Goal: Information Seeking & Learning: Check status

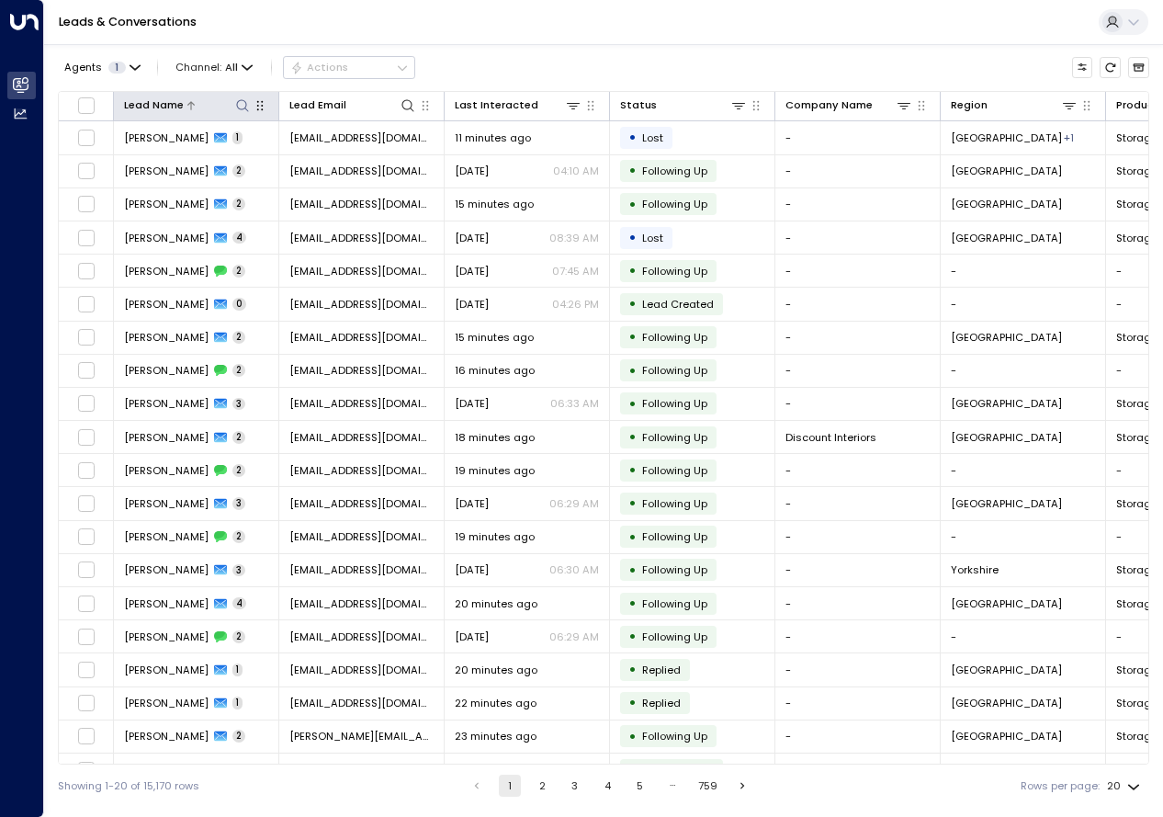
click at [242, 107] on icon at bounding box center [242, 105] width 15 height 15
type input "*********"
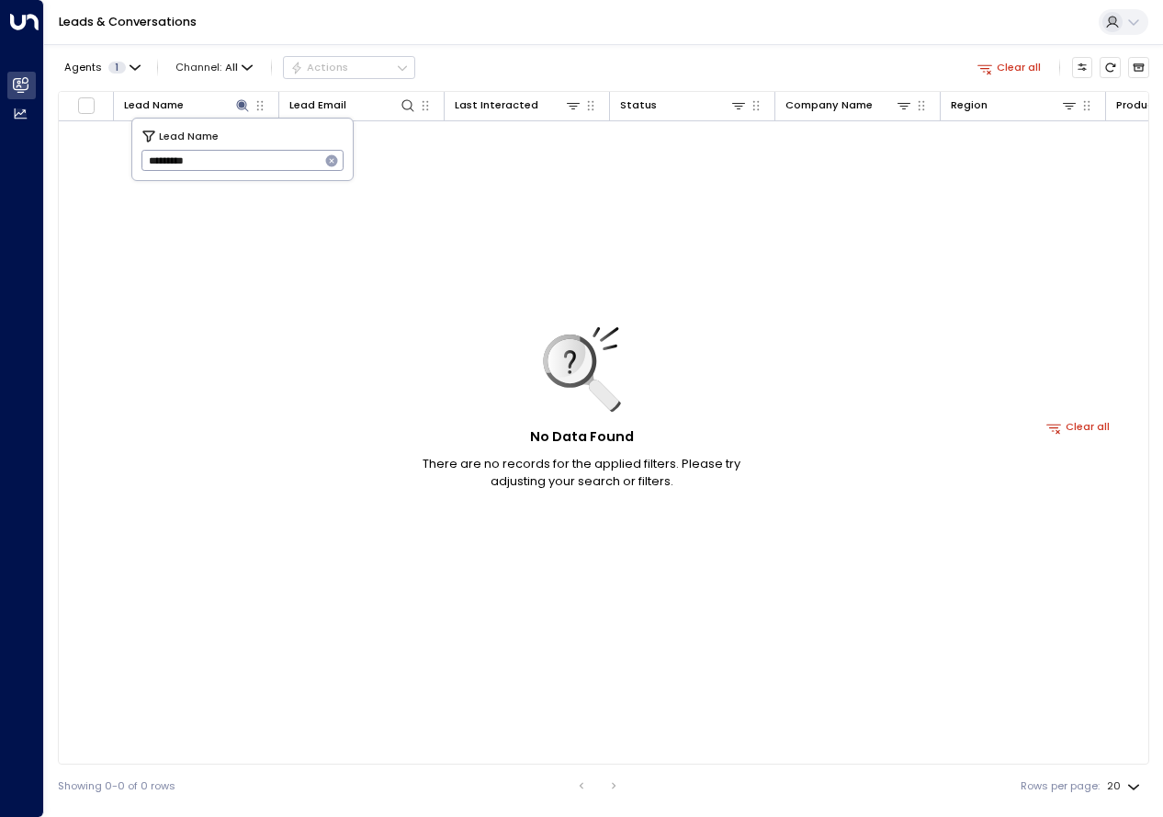
click at [282, 313] on div "No Data Found There are no records for the applied filters. Please try adjustin…" at bounding box center [1078, 426] width 2039 height 611
click at [347, 181] on div "No Data Found There are no records for the applied filters. Please try adjustin…" at bounding box center [1078, 426] width 2039 height 611
click at [244, 108] on icon at bounding box center [242, 105] width 12 height 12
click at [242, 104] on icon at bounding box center [242, 105] width 12 height 12
type input "*"
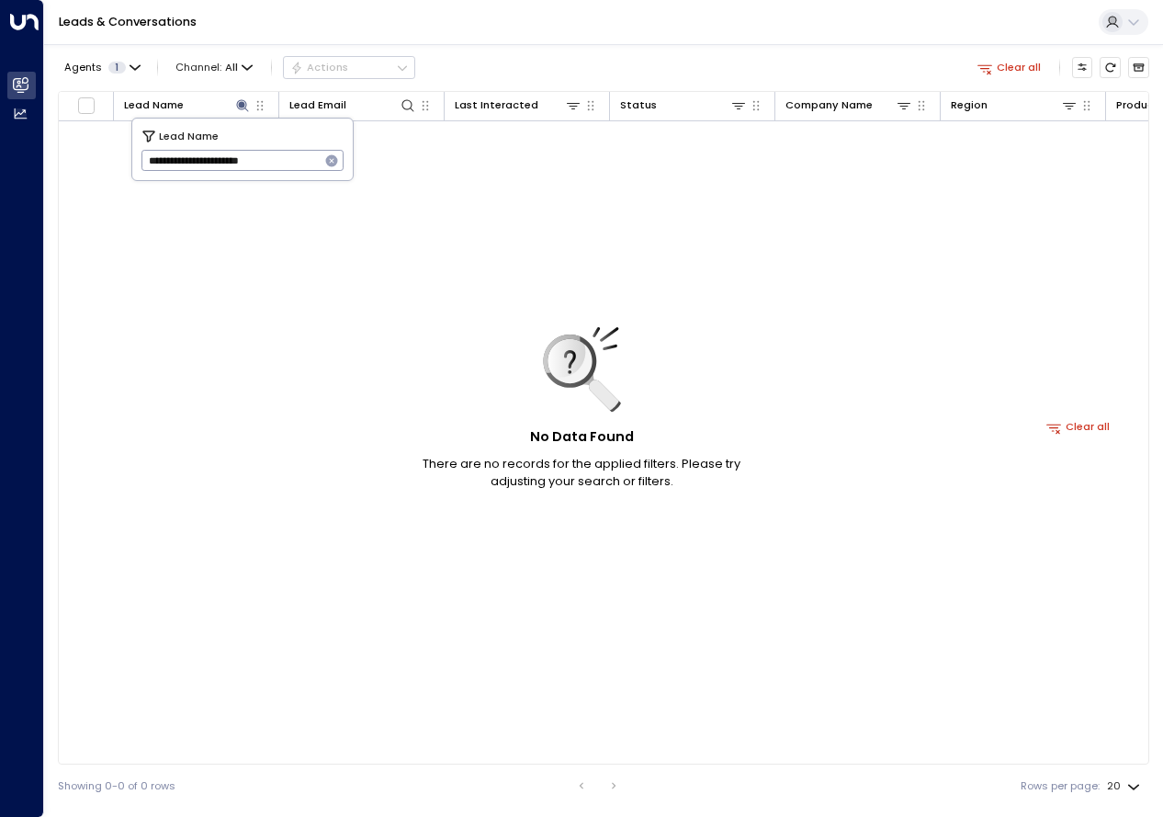
type input "**********"
click at [287, 463] on div "No Data Found There are no records for the applied filters. Please try adjustin…" at bounding box center [1078, 426] width 2039 height 611
click at [246, 61] on span "Channel: All" at bounding box center [214, 67] width 89 height 20
click at [232, 129] on p "Email" at bounding box center [207, 124] width 49 height 8
click at [243, 101] on icon at bounding box center [242, 105] width 12 height 12
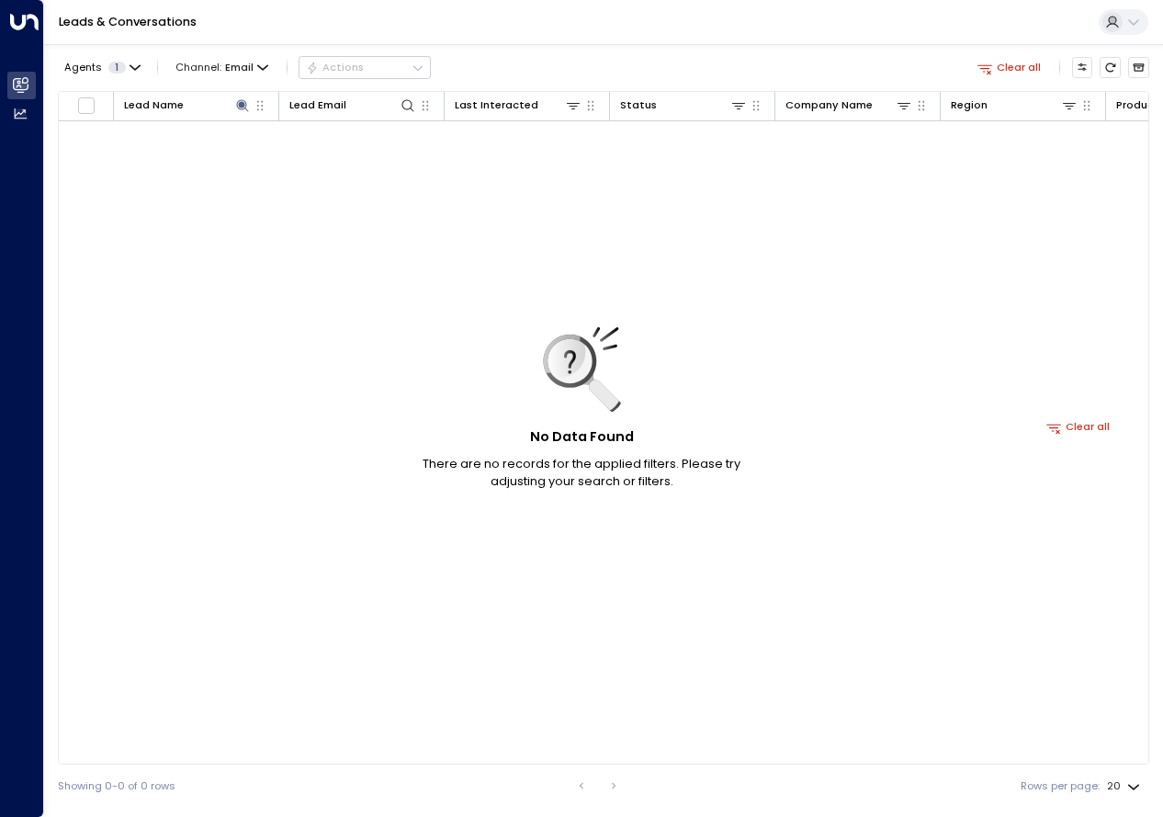
click at [350, 200] on div "No Data Found There are no records for the applied filters. Please try adjustin…" at bounding box center [1078, 426] width 2039 height 611
click at [254, 67] on span "Channel: Email" at bounding box center [222, 67] width 105 height 20
click at [230, 105] on p "All" at bounding box center [220, 100] width 64 height 16
click at [381, 334] on div "No Data Found There are no records for the applied filters. Please try adjustin…" at bounding box center [1078, 426] width 2039 height 611
click at [241, 108] on icon at bounding box center [242, 105] width 15 height 15
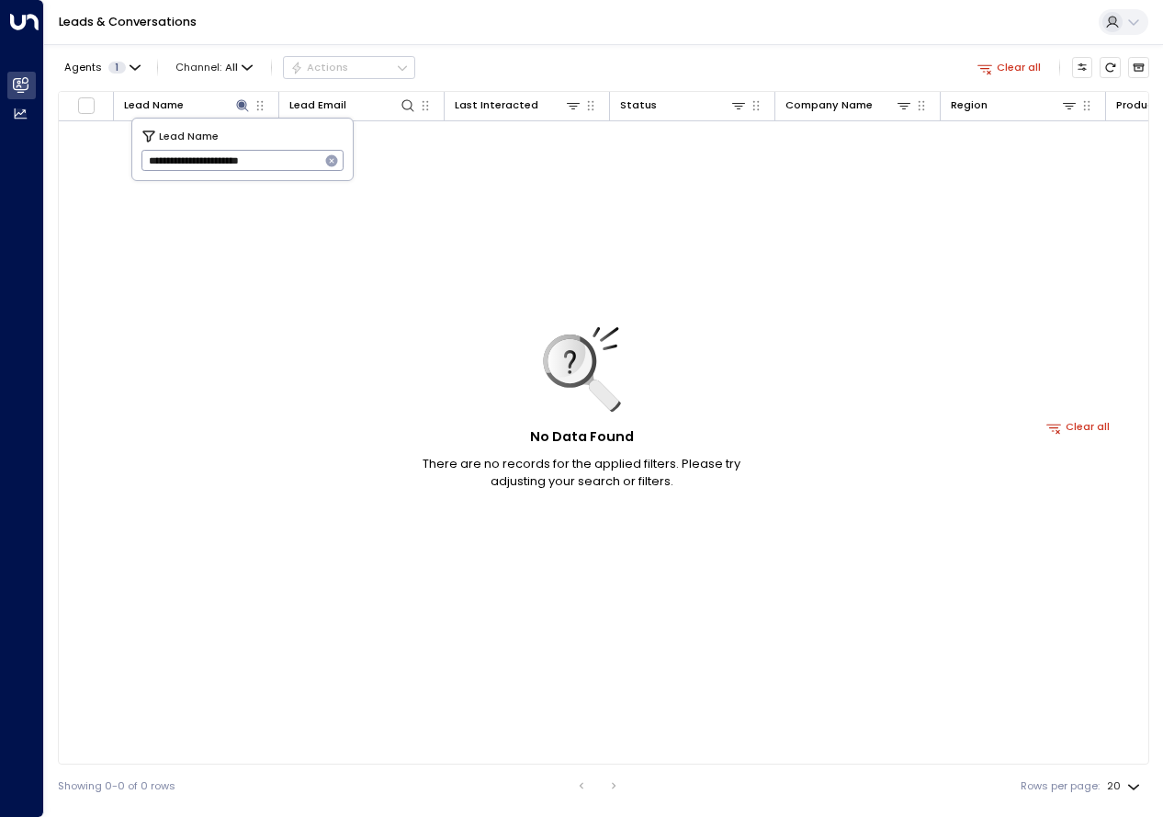
click at [151, 135] on icon at bounding box center [148, 136] width 12 height 12
click at [242, 102] on icon at bounding box center [242, 105] width 12 height 12
click at [258, 103] on icon "button" at bounding box center [260, 105] width 15 height 15
click at [262, 110] on icon "button" at bounding box center [259, 106] width 6 height 10
click at [393, 102] on div at bounding box center [381, 104] width 70 height 17
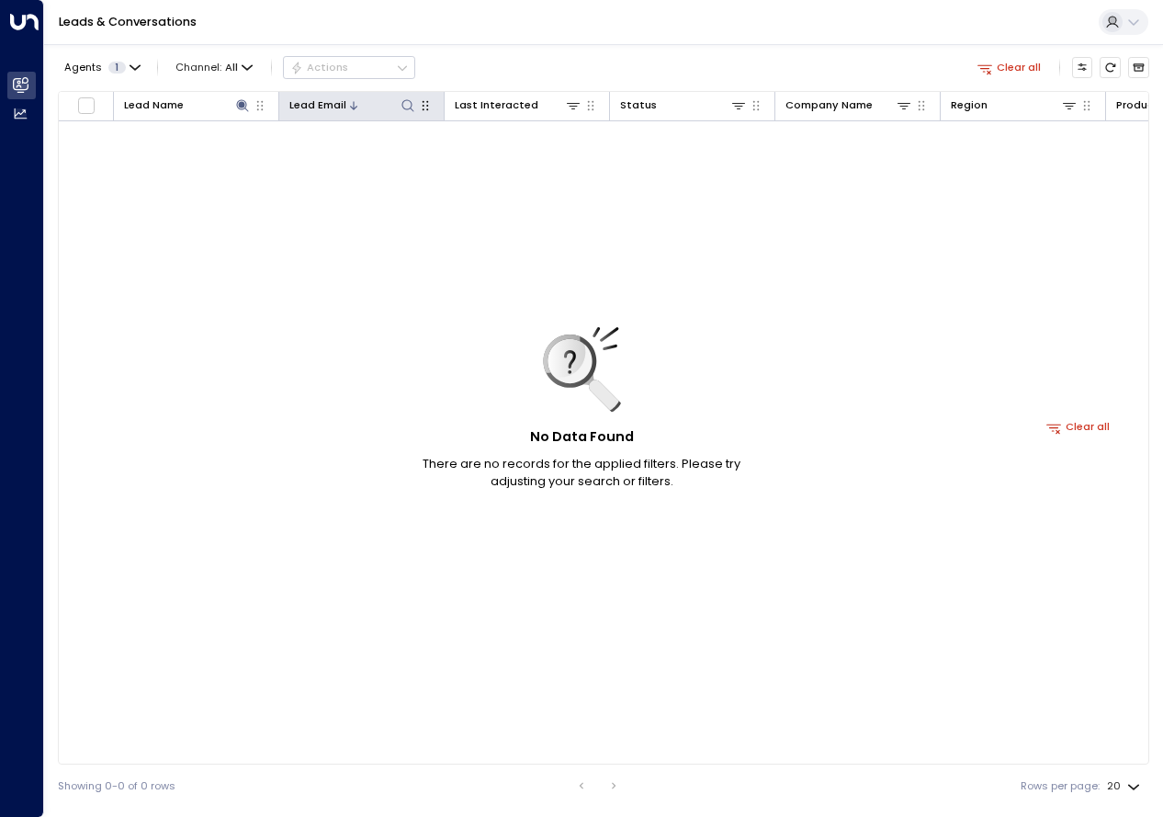
click at [409, 107] on icon at bounding box center [408, 105] width 15 height 15
type input "**********"
click at [235, 364] on div "No Data Found There are no records for the applied filters. Please try adjustin…" at bounding box center [1078, 426] width 2039 height 611
click at [403, 107] on icon at bounding box center [407, 105] width 12 height 12
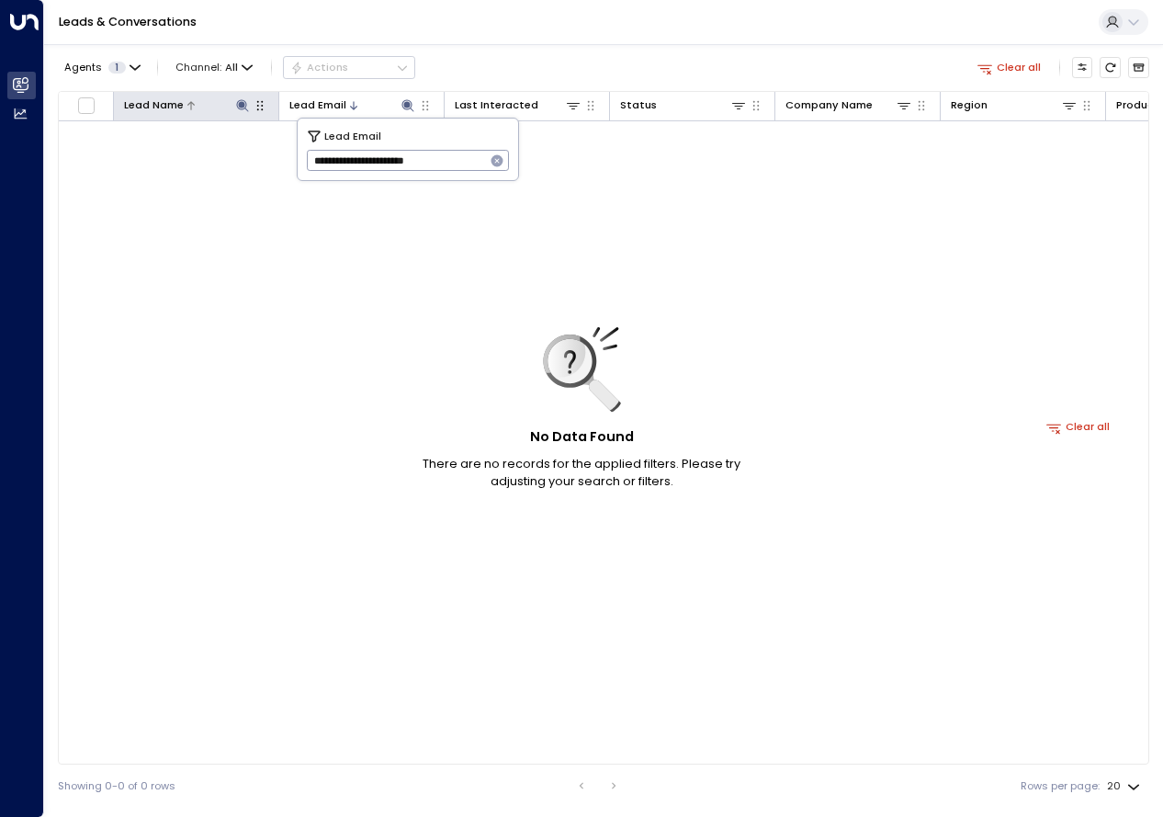
click at [246, 111] on icon at bounding box center [242, 105] width 15 height 15
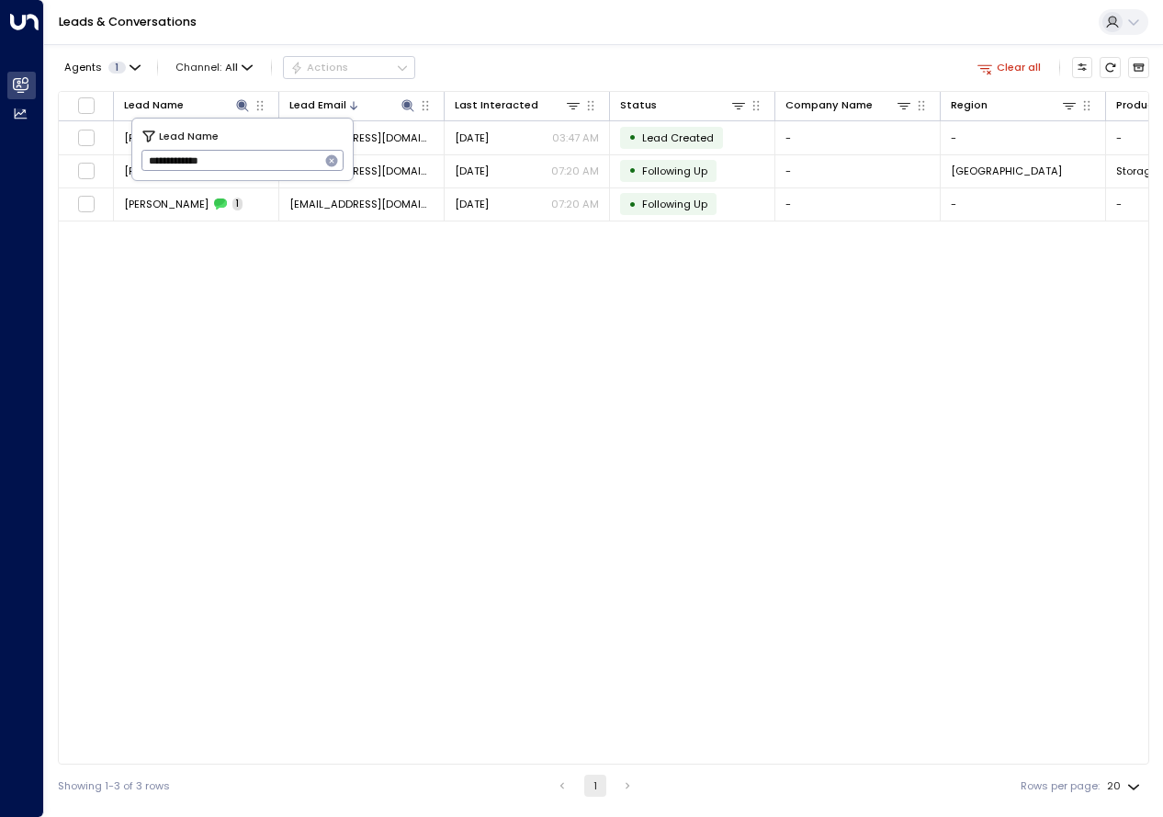
type input "**********"
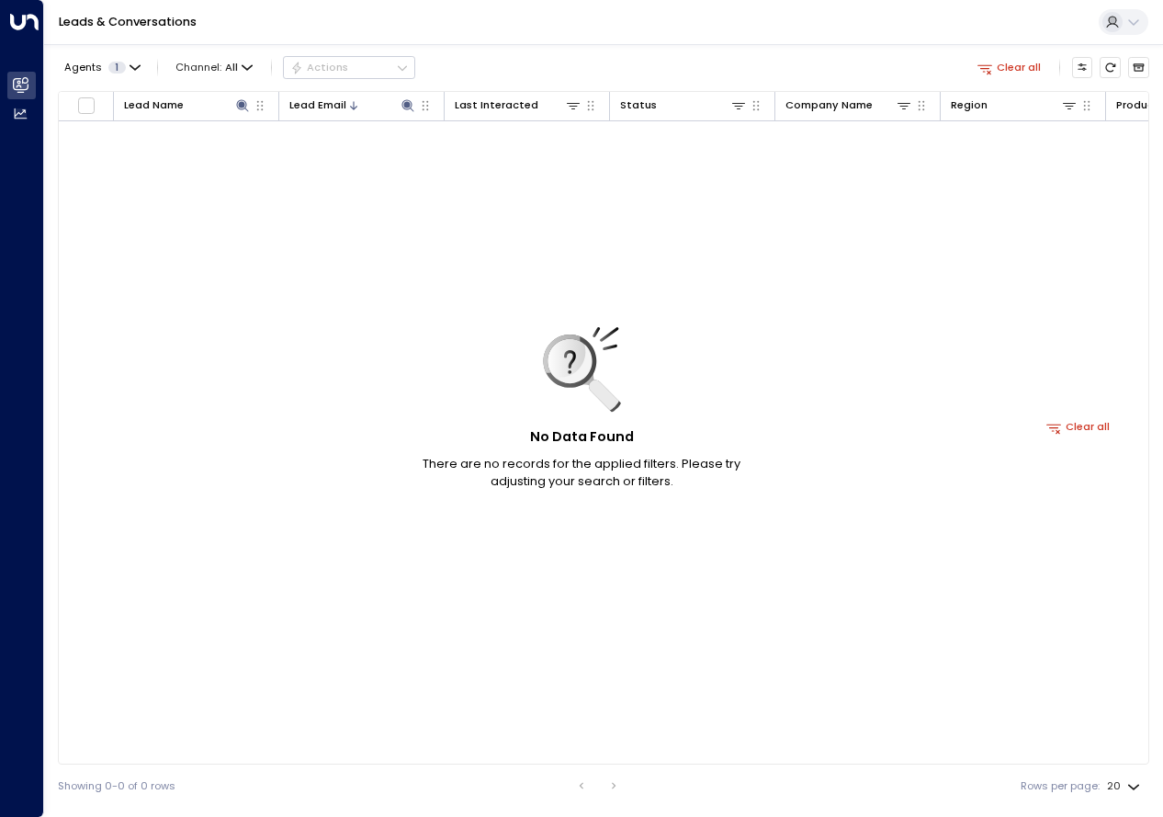
click at [282, 364] on div "No Data Found There are no records for the applied filters. Please try adjustin…" at bounding box center [1078, 426] width 2039 height 611
click at [170, 292] on div "No Data Found There are no records for the applied filters. Please try adjustin…" at bounding box center [1078, 426] width 2039 height 611
click at [242, 101] on icon at bounding box center [242, 105] width 15 height 15
click at [247, 112] on icon at bounding box center [242, 105] width 15 height 15
click at [340, 306] on div "No Data Found There are no records for the applied filters. Please try adjustin…" at bounding box center [1078, 426] width 2039 height 611
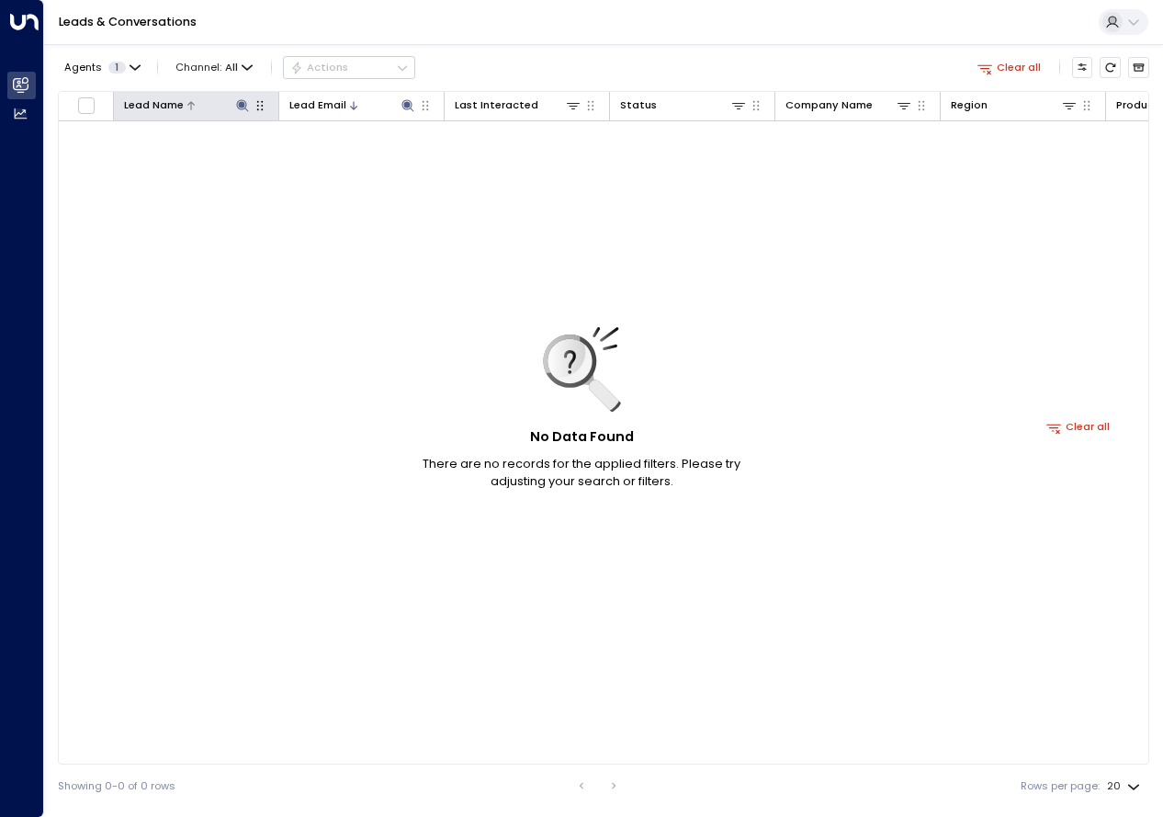
click at [242, 109] on icon at bounding box center [242, 105] width 12 height 12
click at [367, 394] on div "No Data Found There are no records for the applied filters. Please try adjustin…" at bounding box center [1078, 426] width 2039 height 611
click at [769, 371] on div "No Data Found There are no records for the applied filters. Please try adjustin…" at bounding box center [1078, 426] width 2039 height 611
click at [326, 167] on div "No Data Found There are no records for the applied filters. Please try adjustin…" at bounding box center [1078, 426] width 2039 height 611
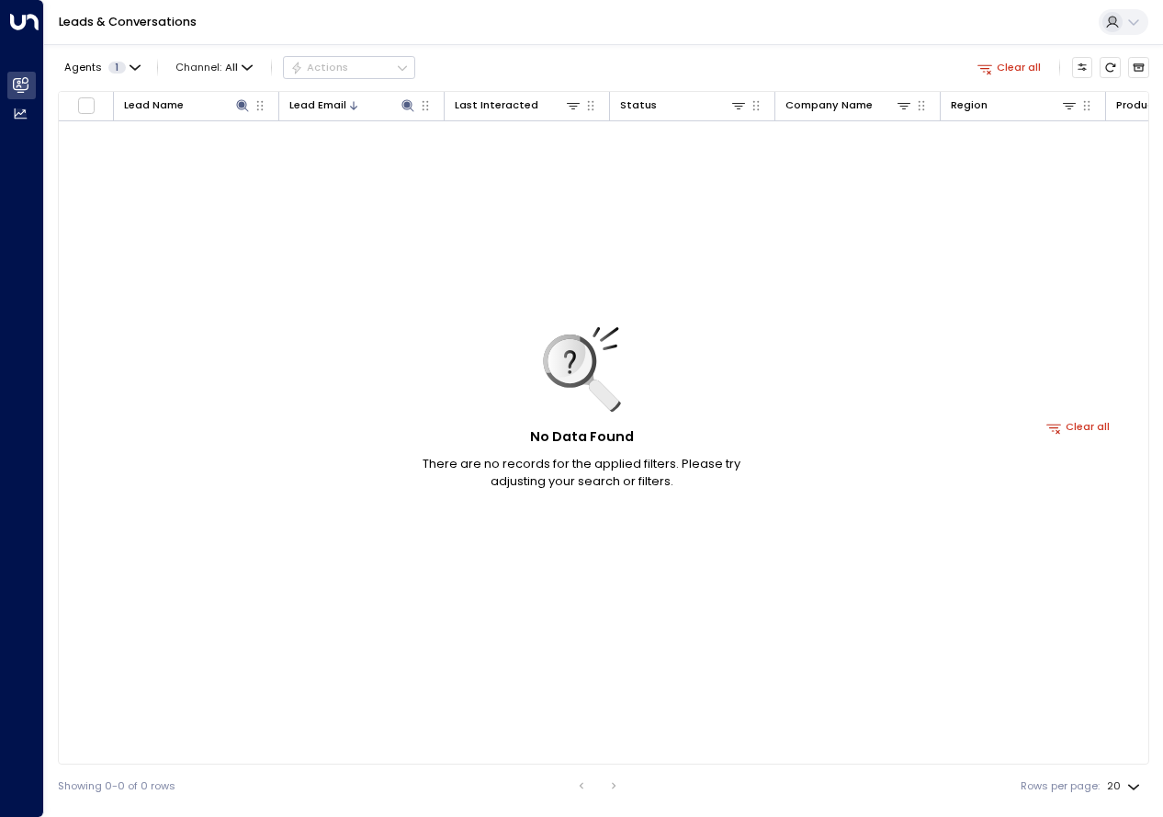
click at [971, 400] on div "No Data Found There are no records for the applied filters. Please try adjustin…" at bounding box center [1078, 426] width 2039 height 611
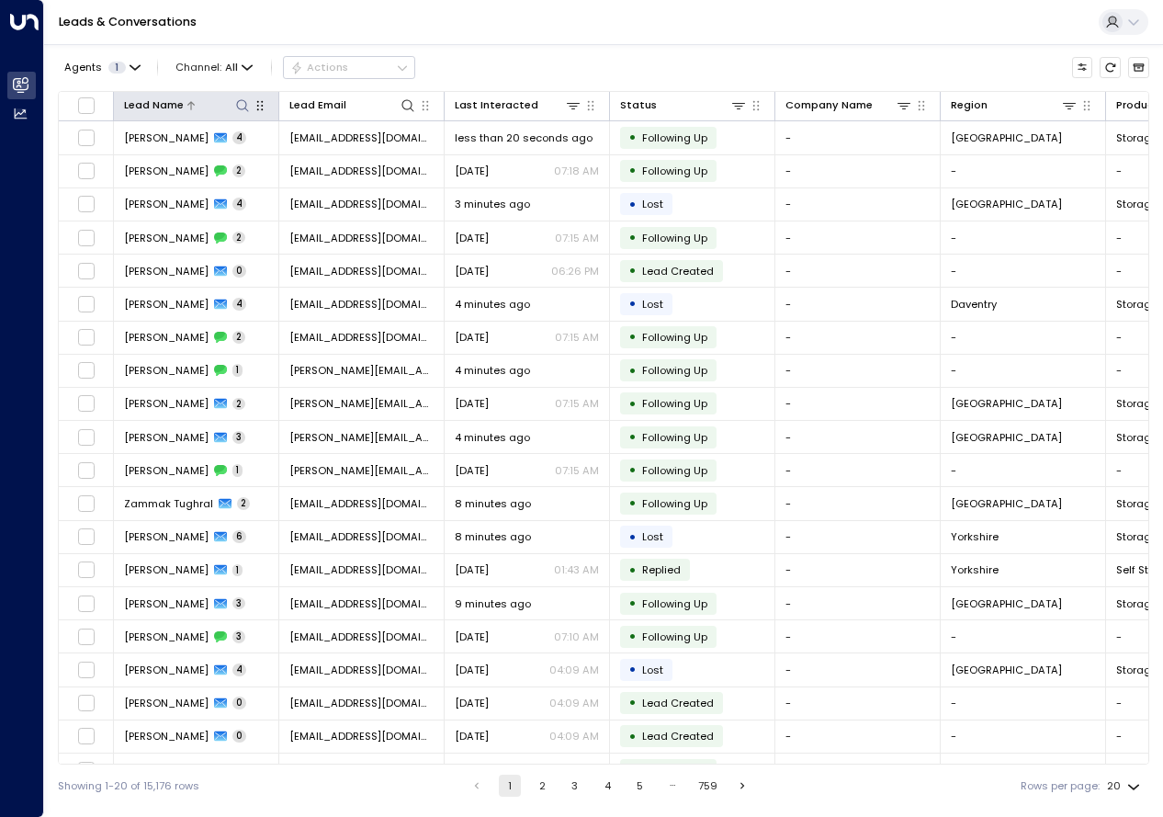
click at [237, 105] on icon at bounding box center [242, 105] width 12 height 12
type input "**********"
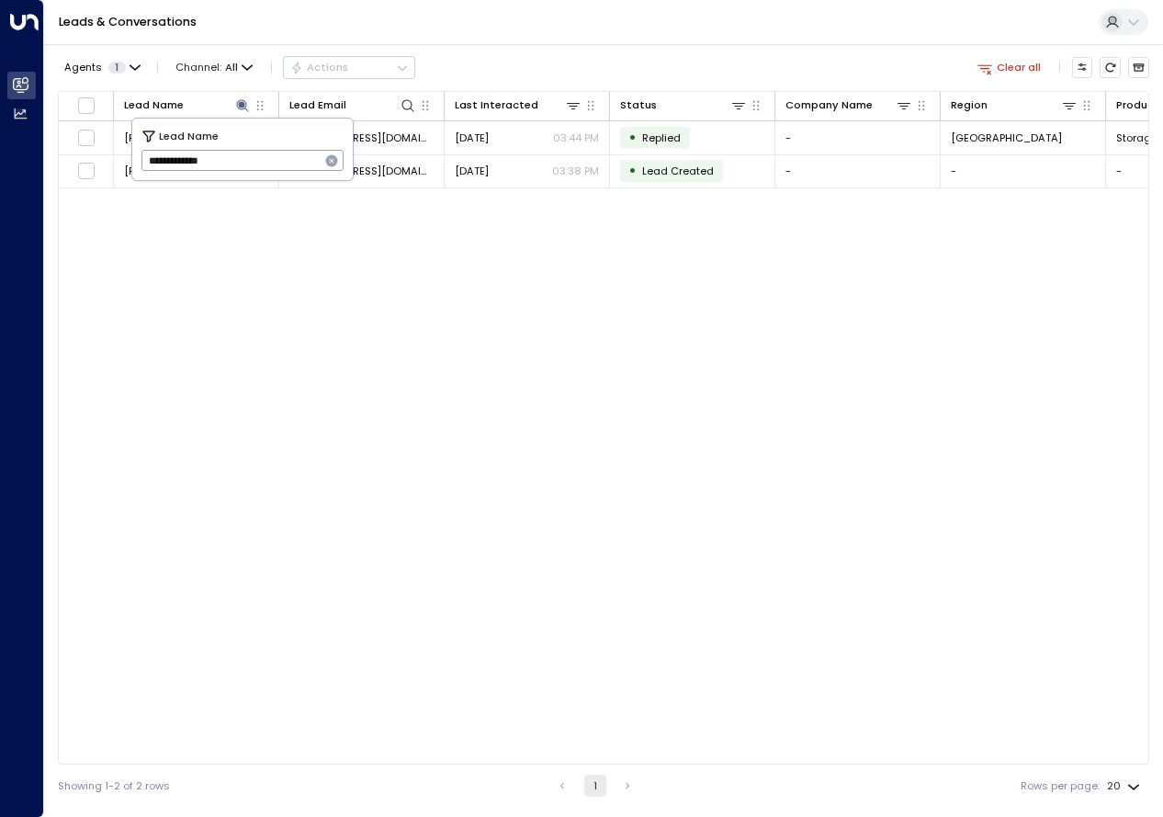
click at [391, 314] on div "Lead Name Lead Email Last Interacted Status Company Name Region Product # of pe…" at bounding box center [603, 427] width 1091 height 673
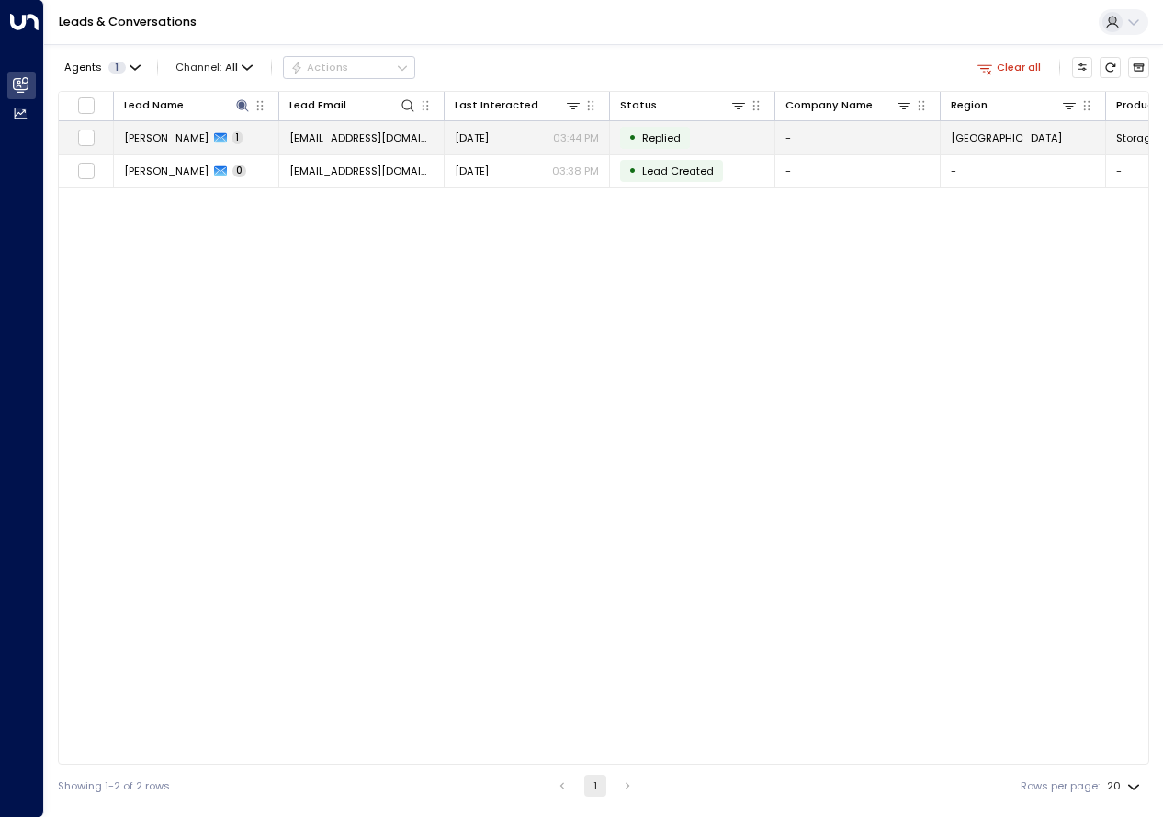
click at [140, 134] on span "[PERSON_NAME]" at bounding box center [166, 137] width 85 height 15
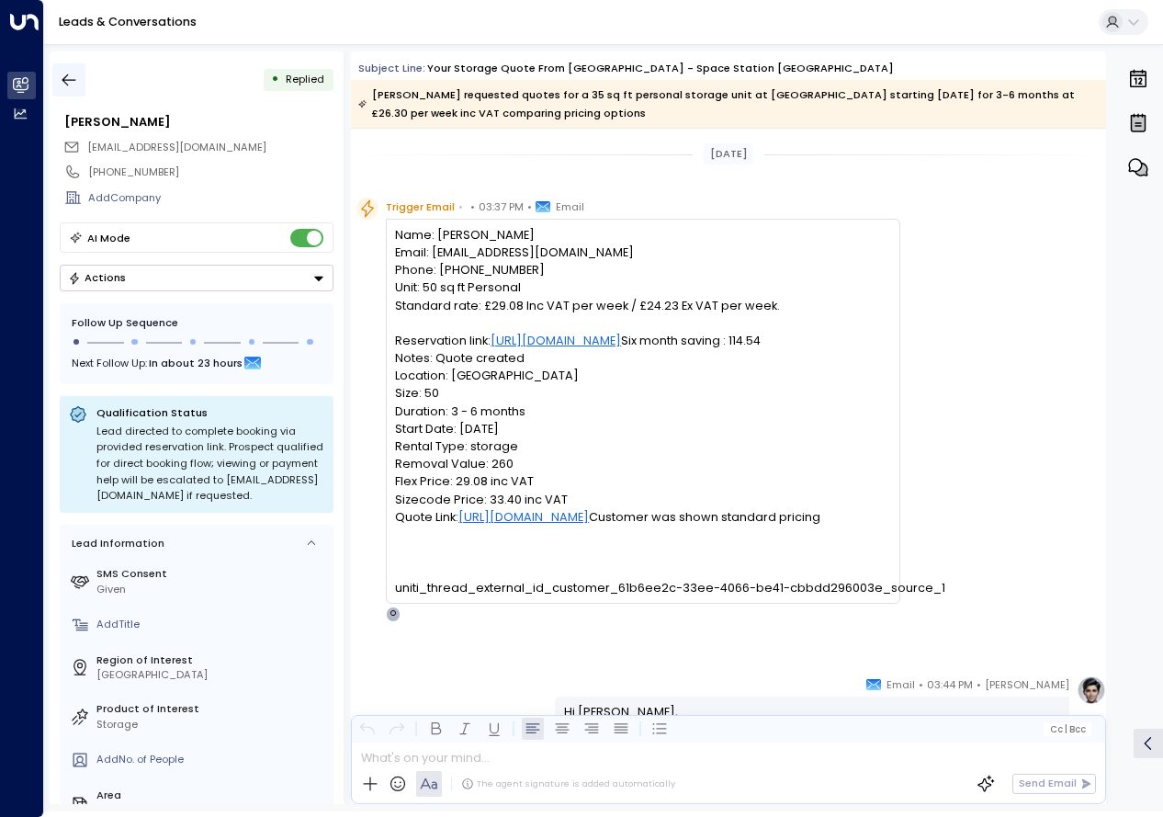
click at [70, 79] on icon "button" at bounding box center [69, 80] width 18 height 18
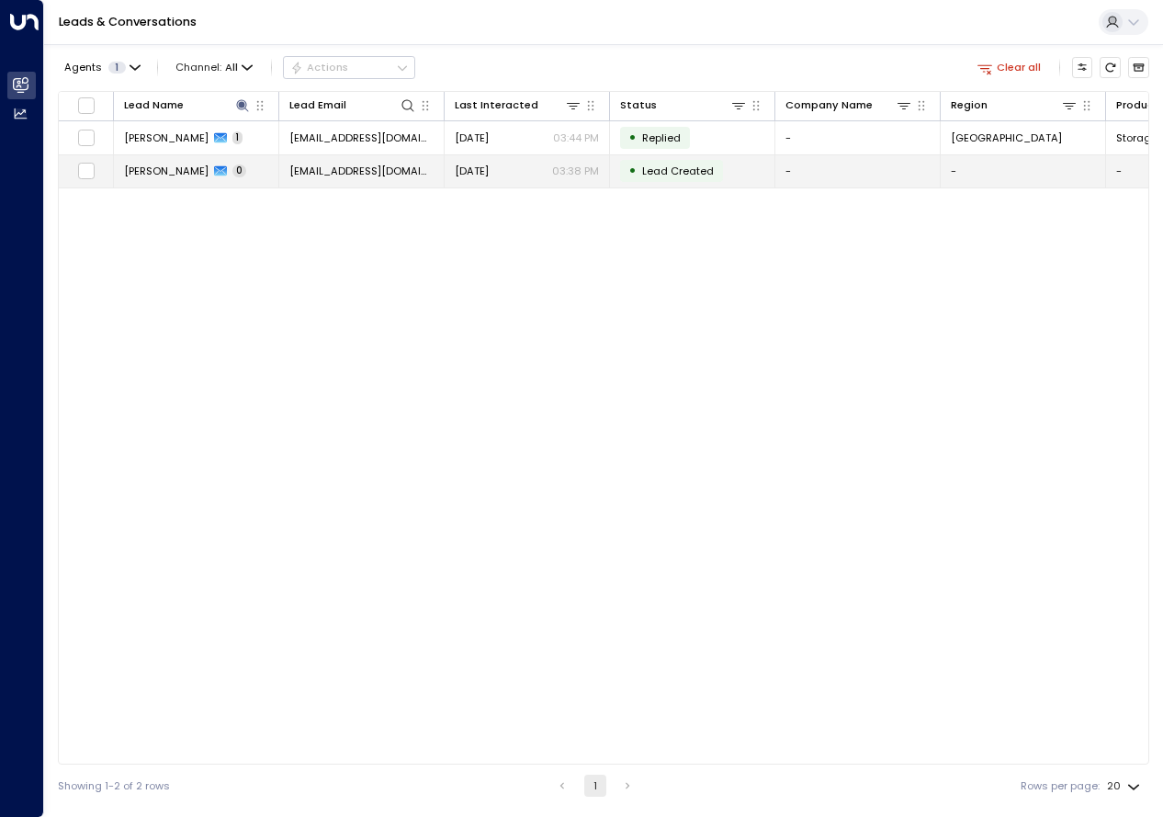
click at [198, 171] on span "[PERSON_NAME]" at bounding box center [166, 171] width 85 height 15
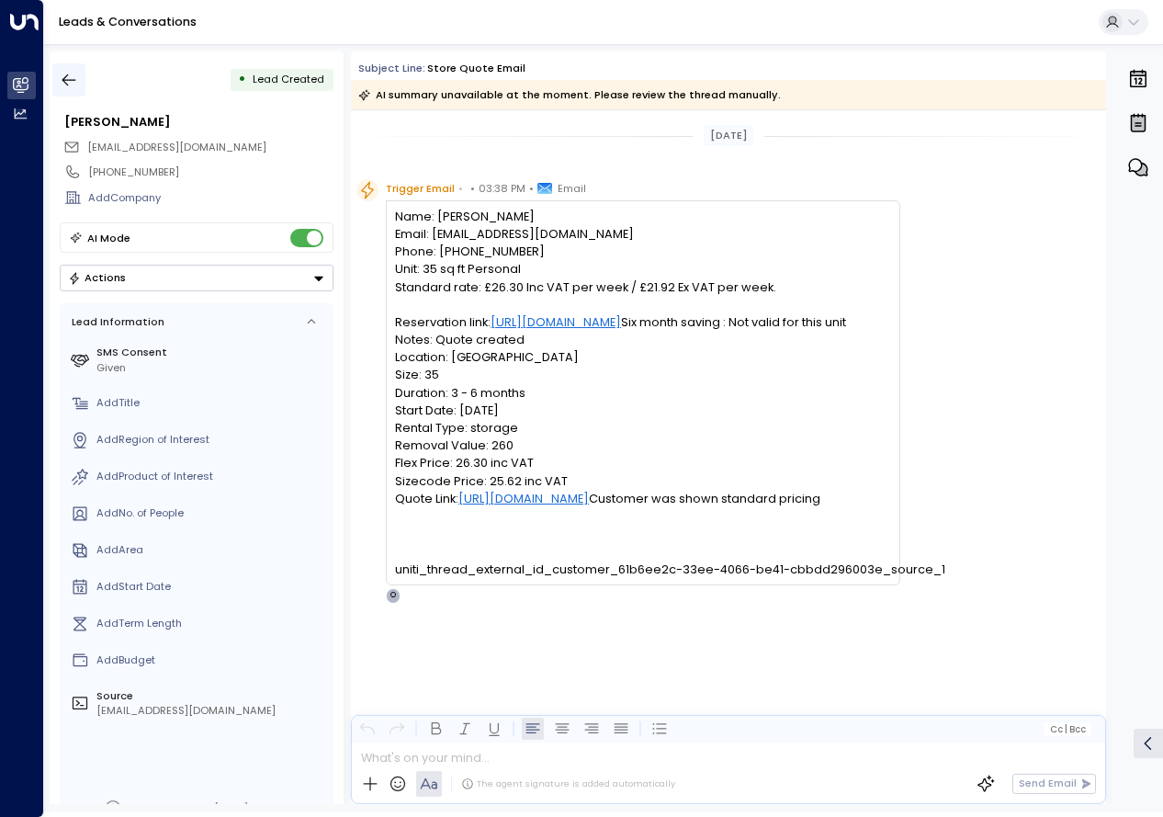
click at [74, 80] on icon "button" at bounding box center [69, 80] width 14 height 12
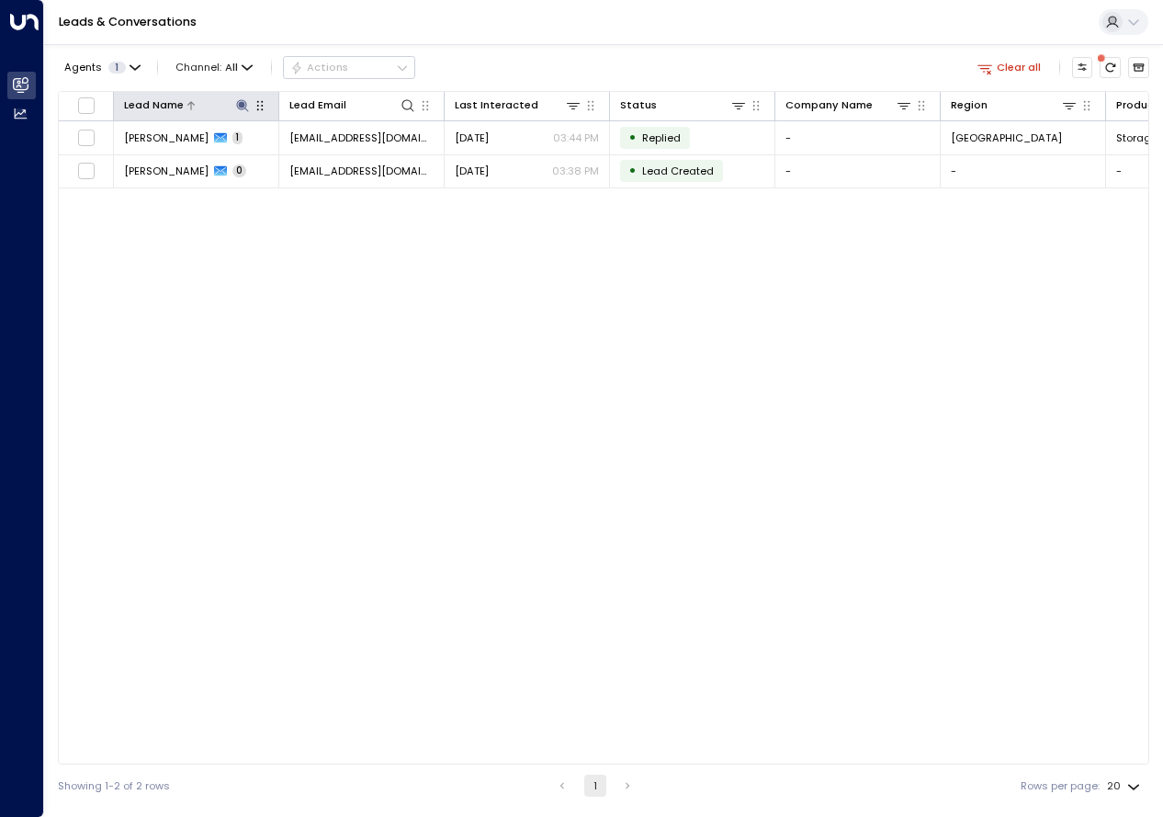
click at [243, 107] on icon at bounding box center [242, 105] width 15 height 15
type input "**********"
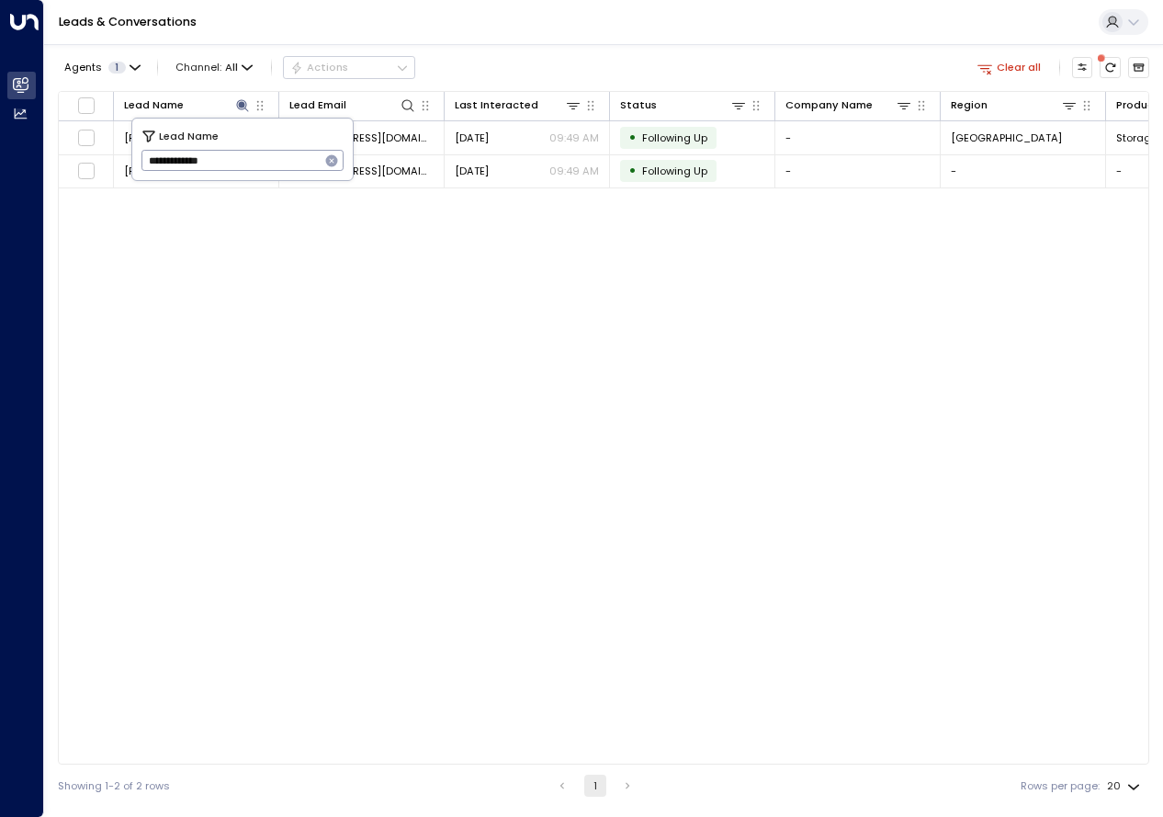
click at [544, 520] on div "Lead Name Lead Email Last Interacted Status Company Name Region Product # of pe…" at bounding box center [603, 427] width 1091 height 673
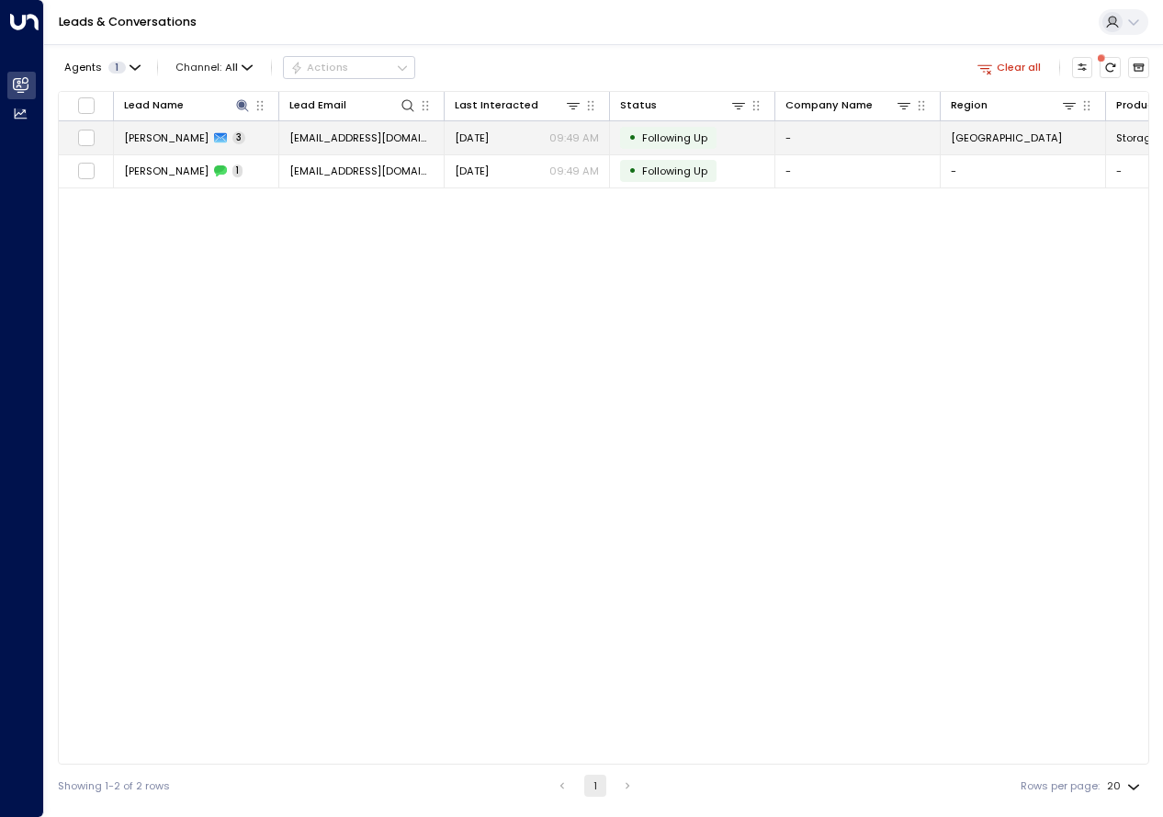
click at [193, 136] on span "[PERSON_NAME]" at bounding box center [166, 137] width 85 height 15
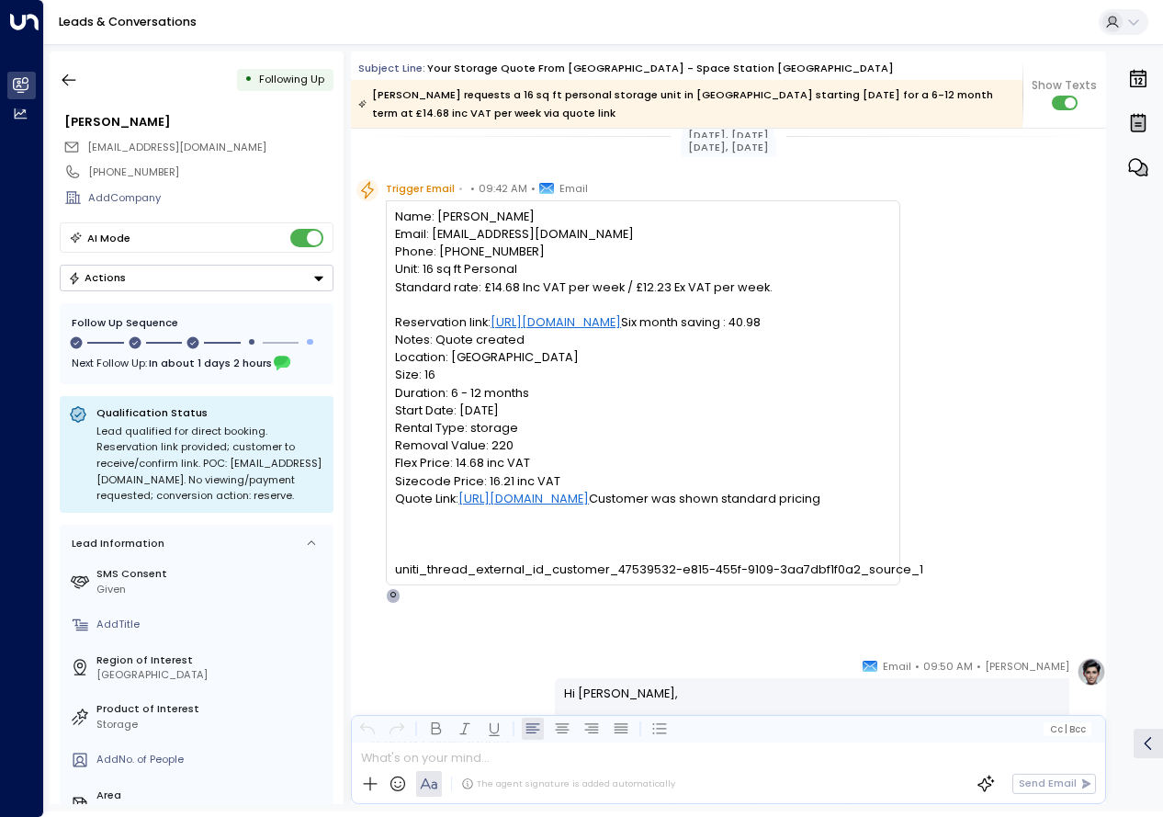
scroll to position [14, 0]
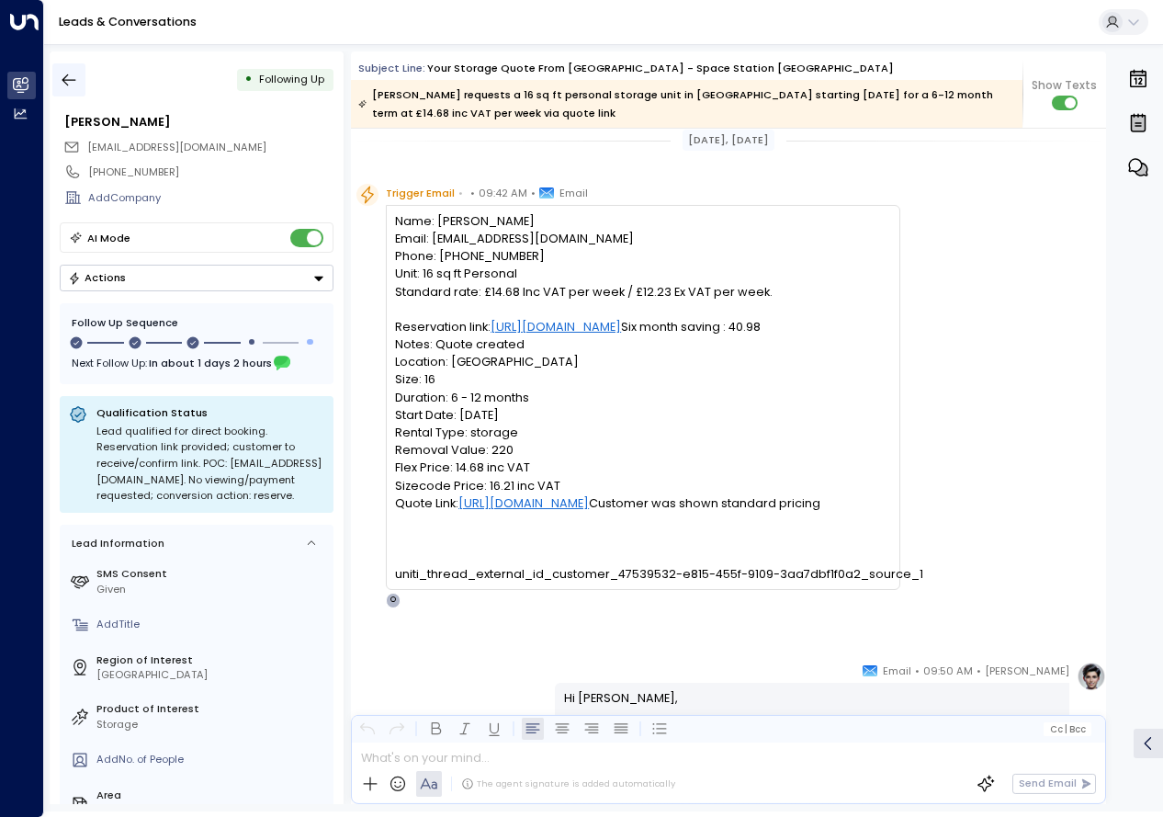
click at [63, 75] on icon "button" at bounding box center [69, 80] width 18 height 18
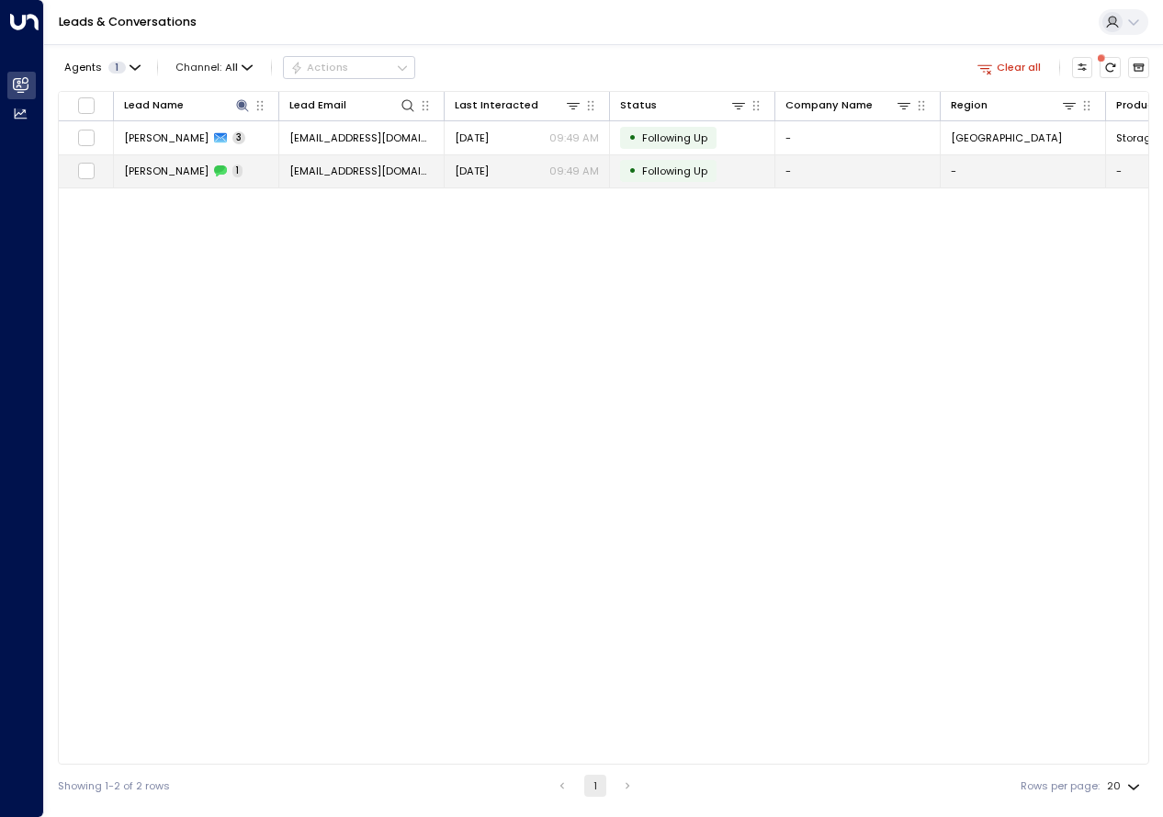
click at [164, 173] on span "[PERSON_NAME]" at bounding box center [166, 171] width 85 height 15
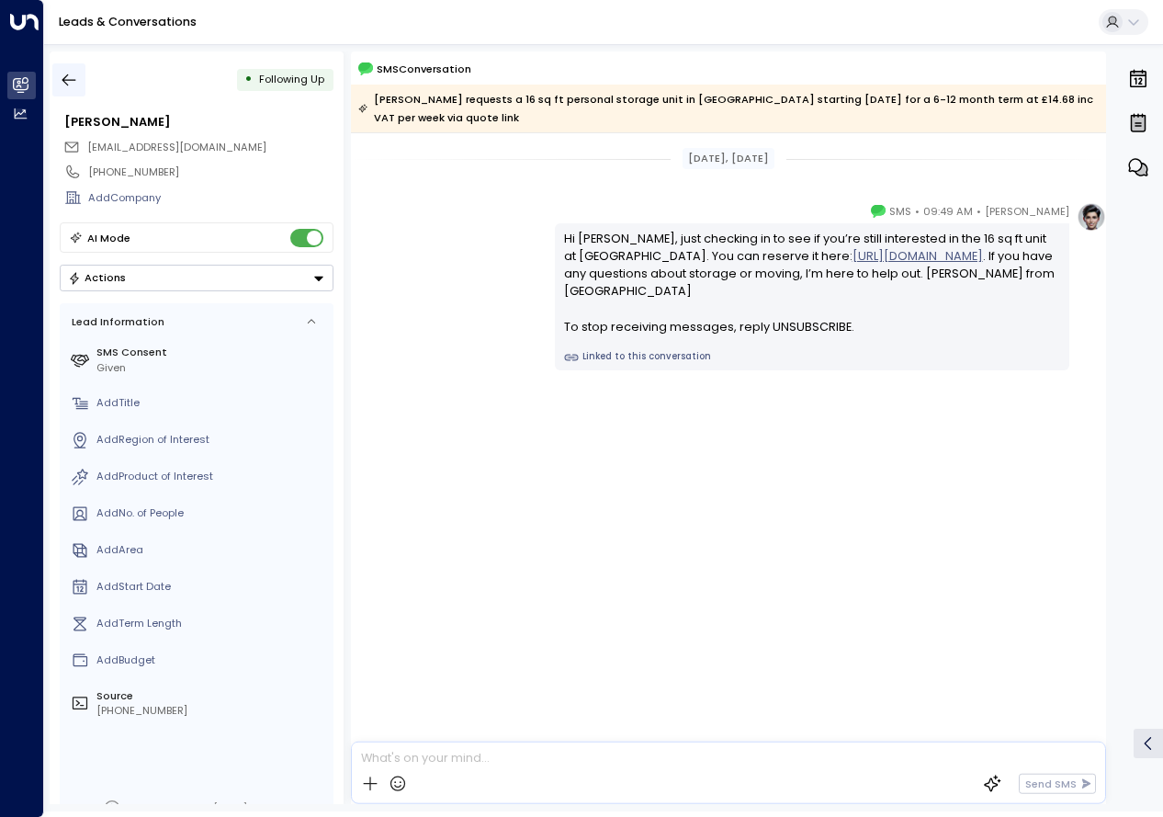
click at [68, 83] on icon "button" at bounding box center [69, 80] width 18 height 18
